Goal: Navigation & Orientation: Find specific page/section

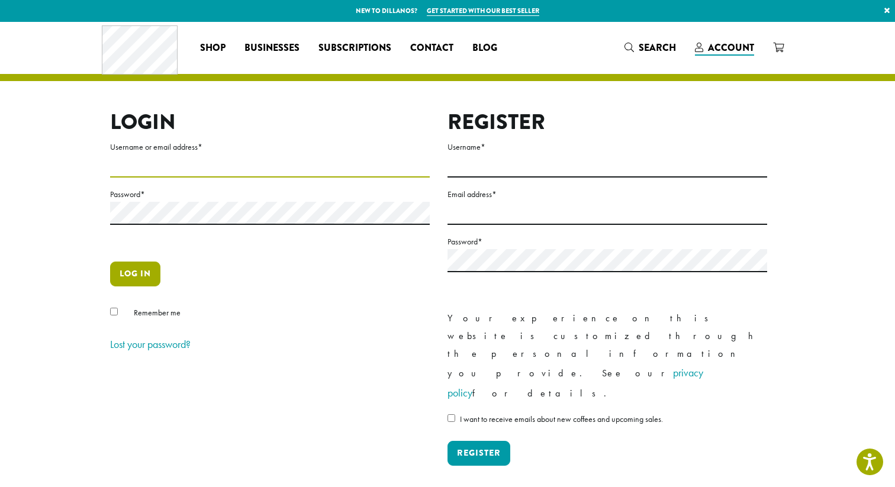
type input "**********"
click at [145, 270] on button "Log in" at bounding box center [135, 274] width 50 height 25
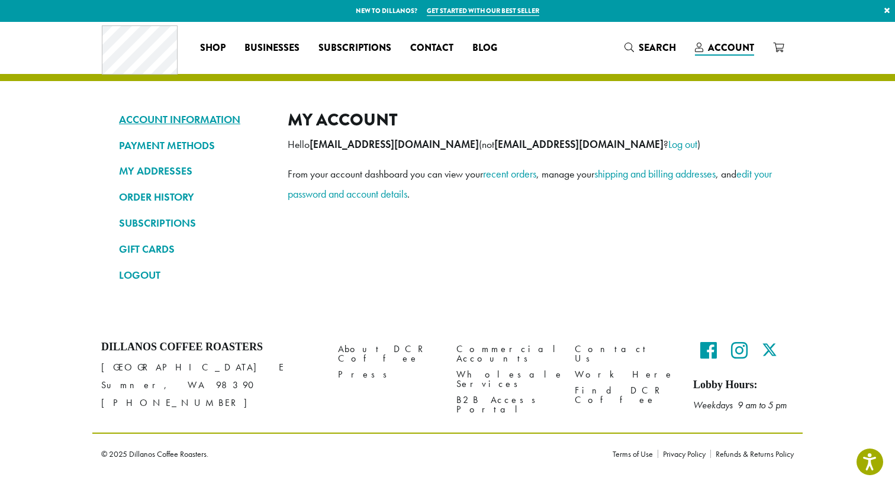
click at [181, 121] on link "ACCOUNT INFORMATION" at bounding box center [194, 119] width 151 height 20
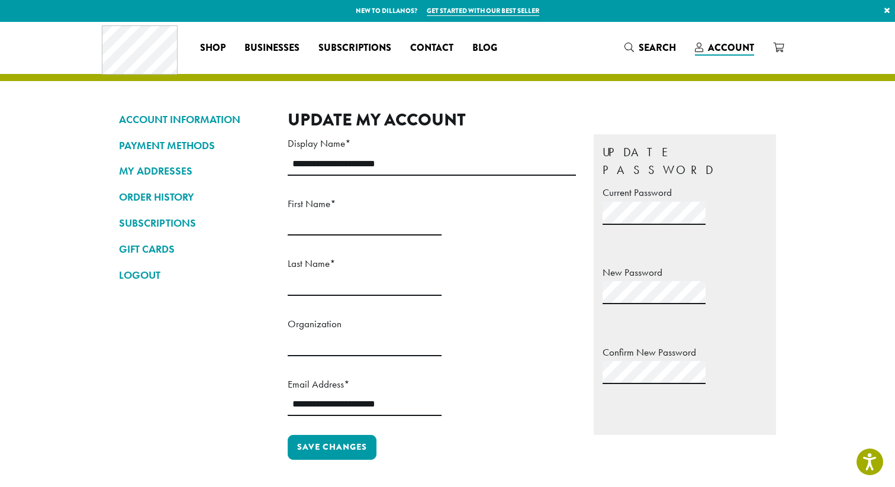
click at [275, 46] on span "Businesses" at bounding box center [271, 48] width 55 height 15
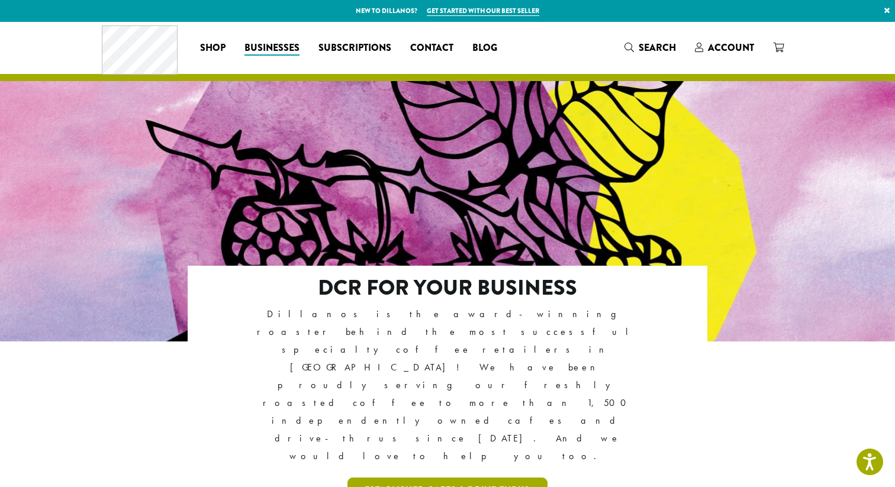
click at [446, 478] on link "Established Cafes & Drive-Thrus" at bounding box center [447, 490] width 201 height 25
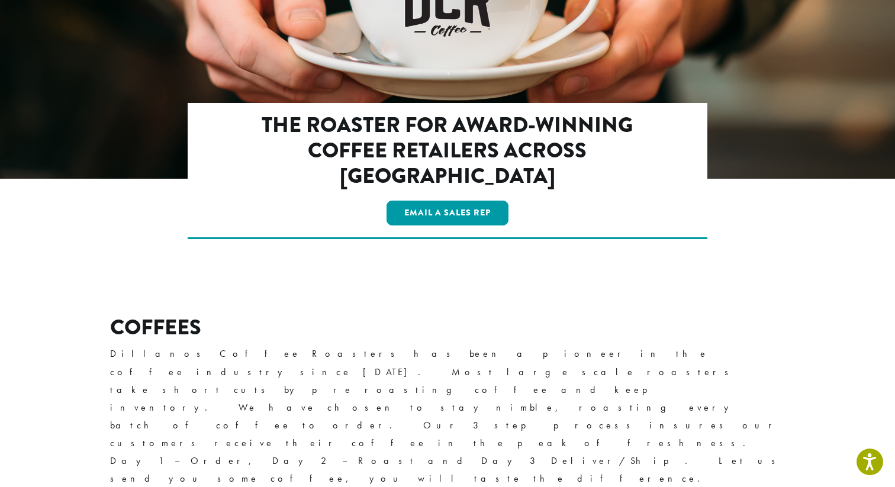
scroll to position [209, 0]
